Goal: Task Accomplishment & Management: Use online tool/utility

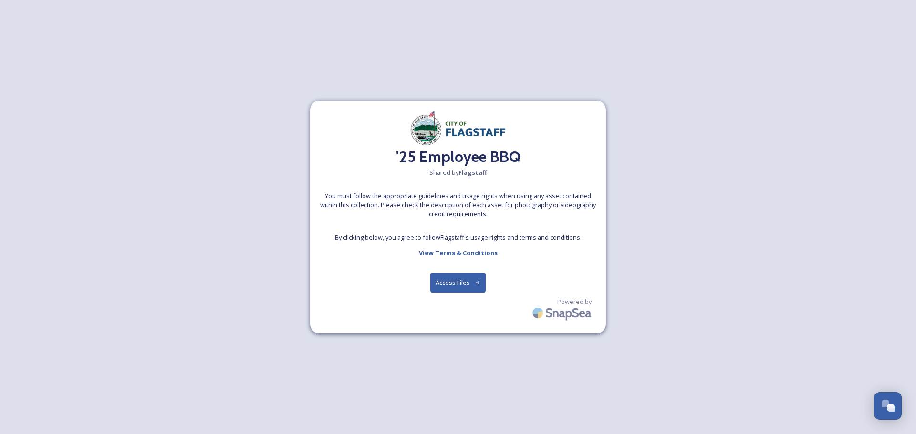
click at [453, 282] on button "Access Files" at bounding box center [458, 283] width 56 height 20
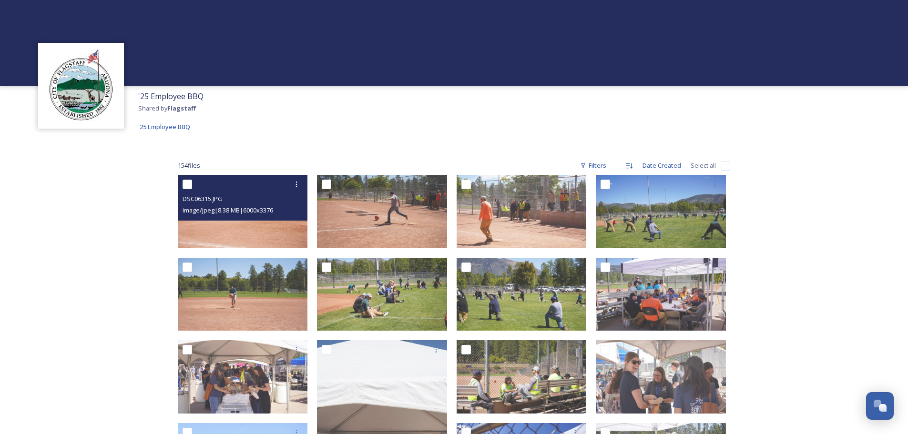
click at [255, 229] on img at bounding box center [243, 211] width 130 height 73
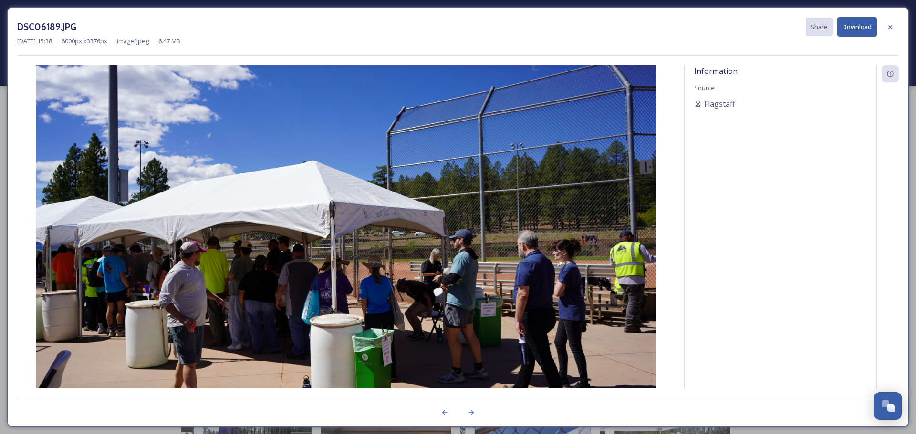
click at [891, 27] on icon at bounding box center [890, 27] width 8 height 8
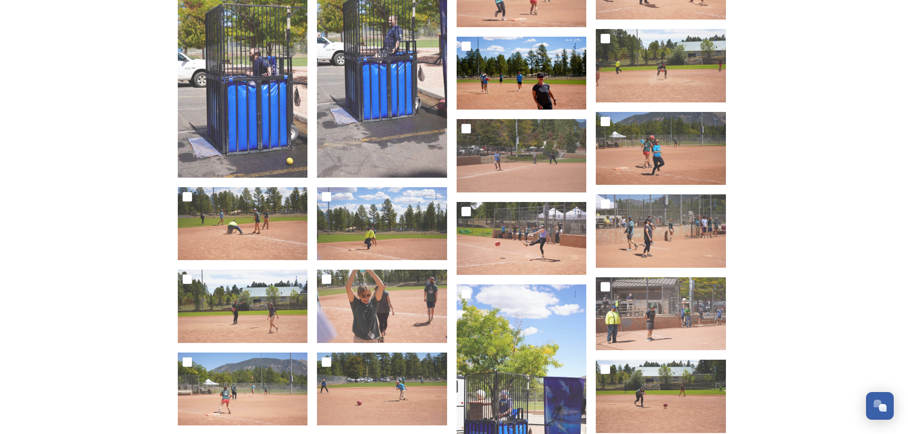
scroll to position [748, 0]
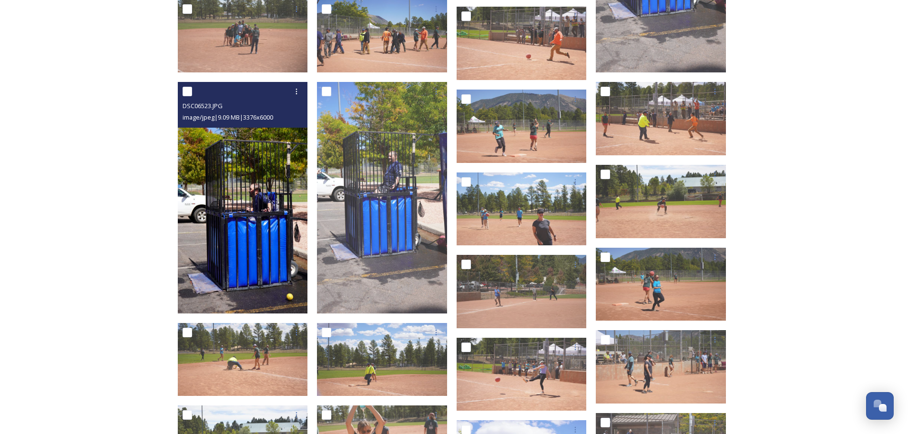
click at [234, 189] on img at bounding box center [243, 197] width 130 height 231
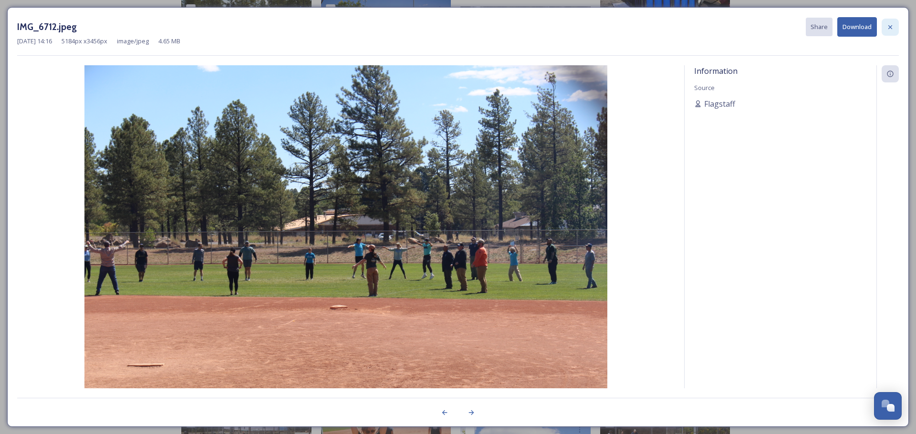
click at [890, 26] on icon at bounding box center [890, 27] width 4 height 4
